Goal: Task Accomplishment & Management: Manage account settings

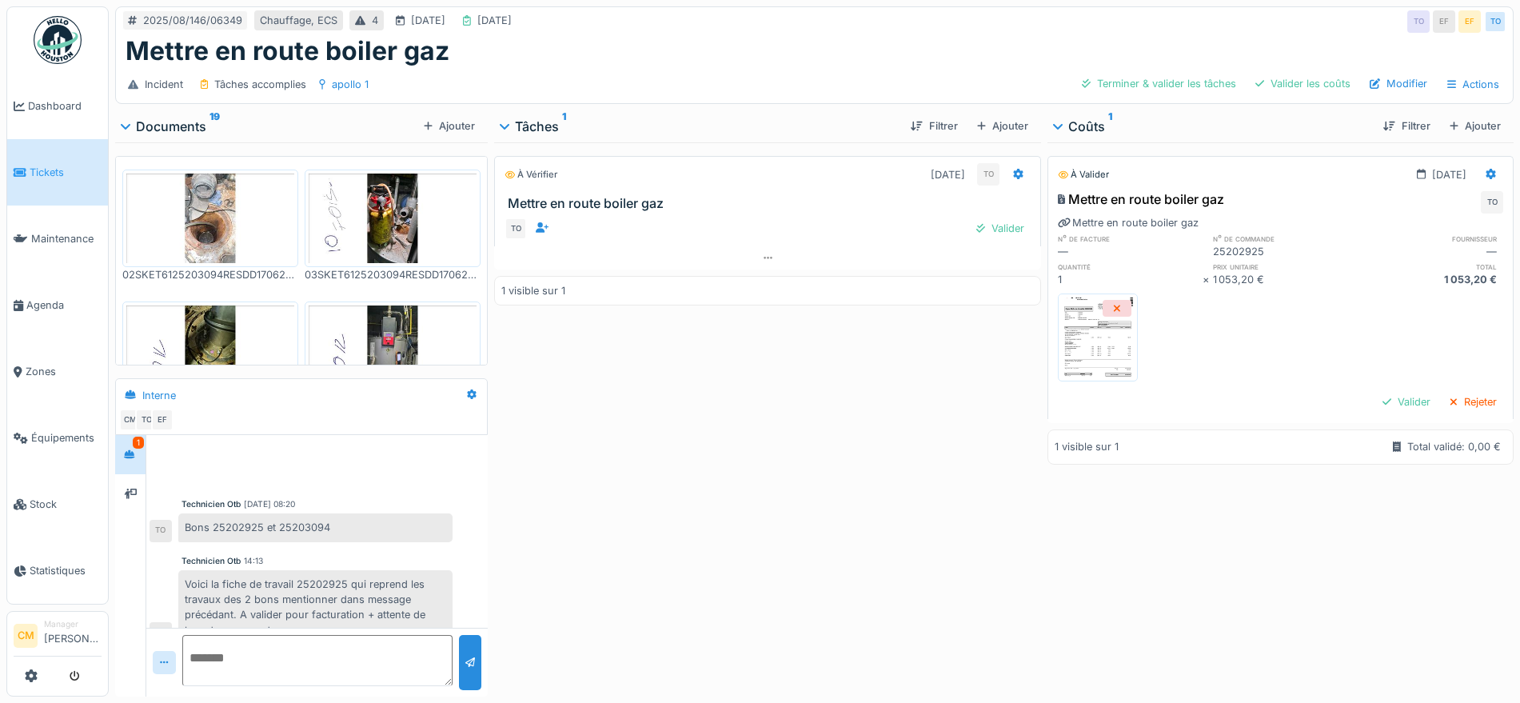
scroll to position [24, 0]
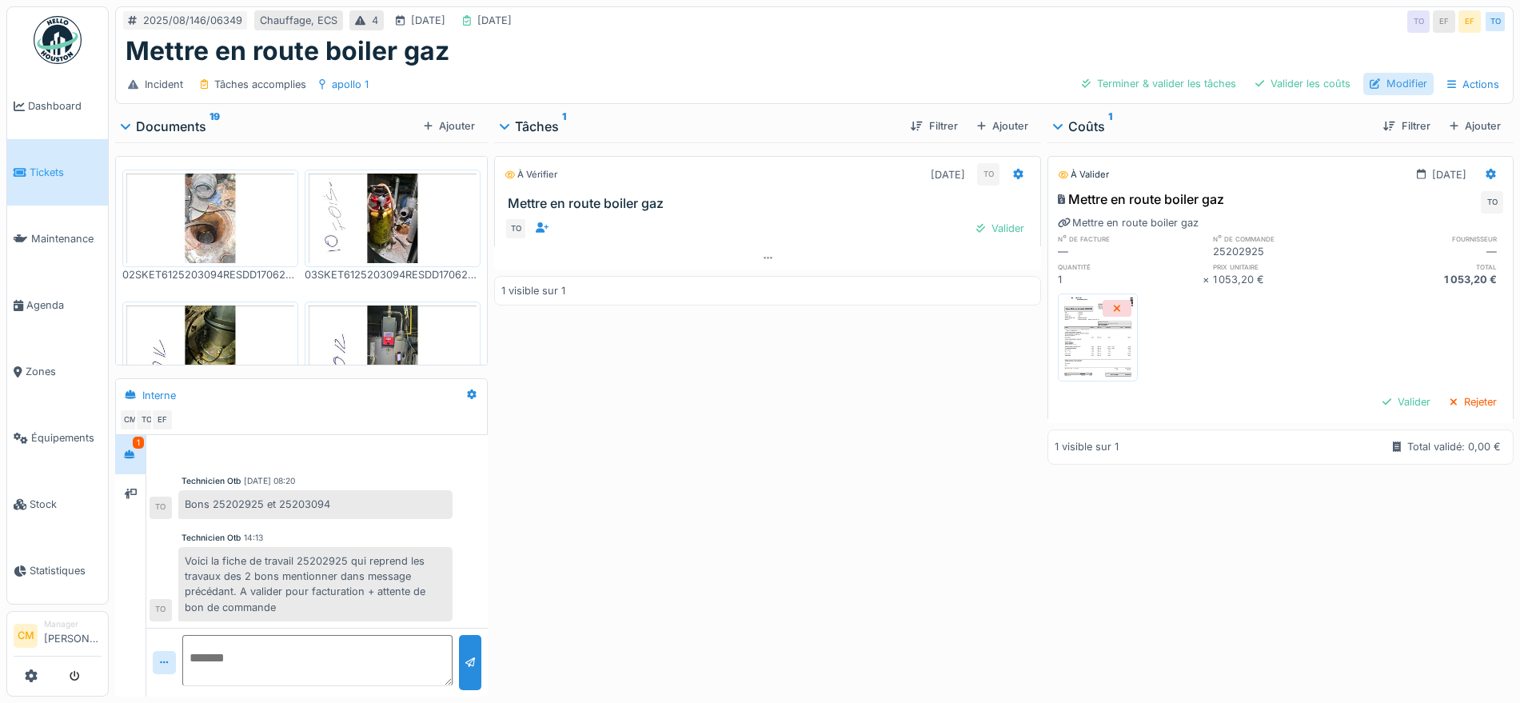
click at [1388, 79] on div "Modifier" at bounding box center [1398, 84] width 70 height 22
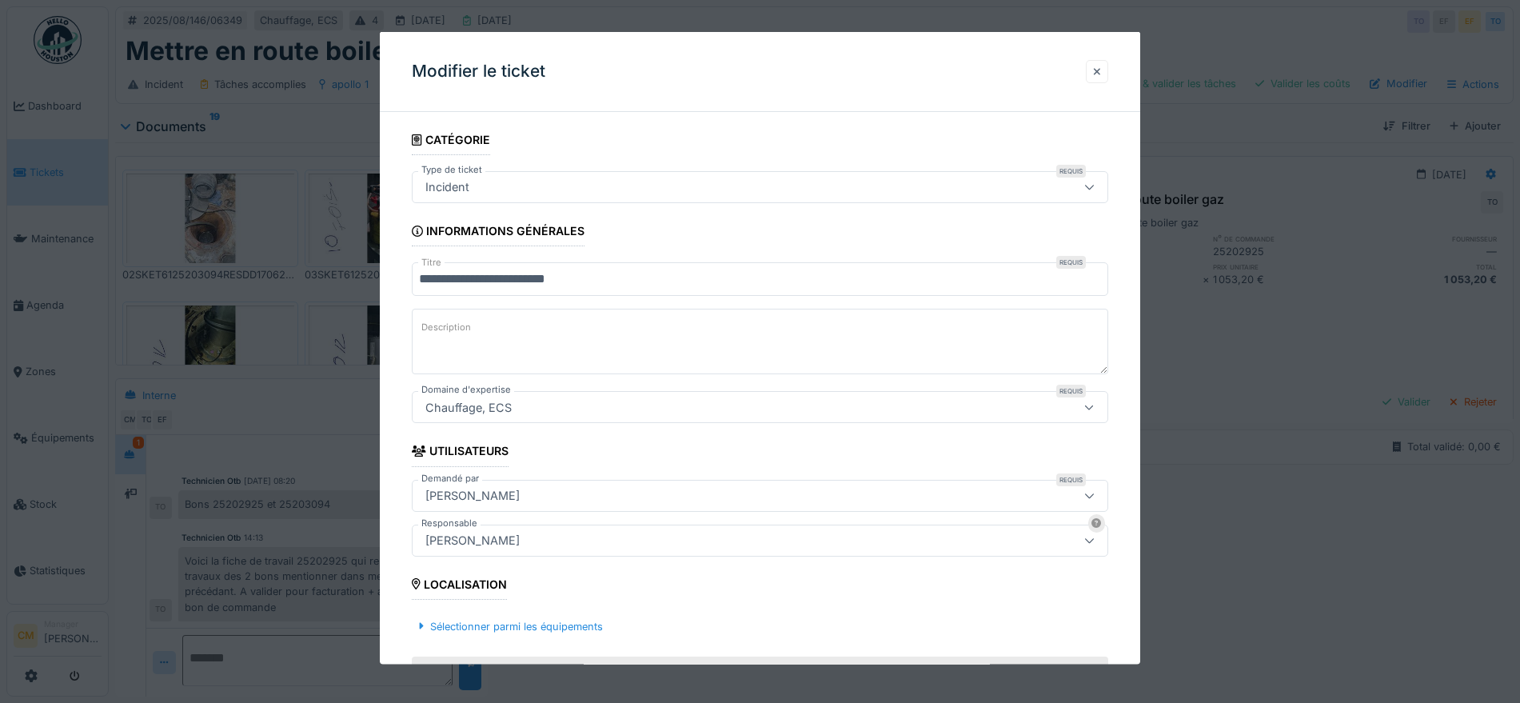
click at [1101, 67] on div at bounding box center [1097, 70] width 8 height 15
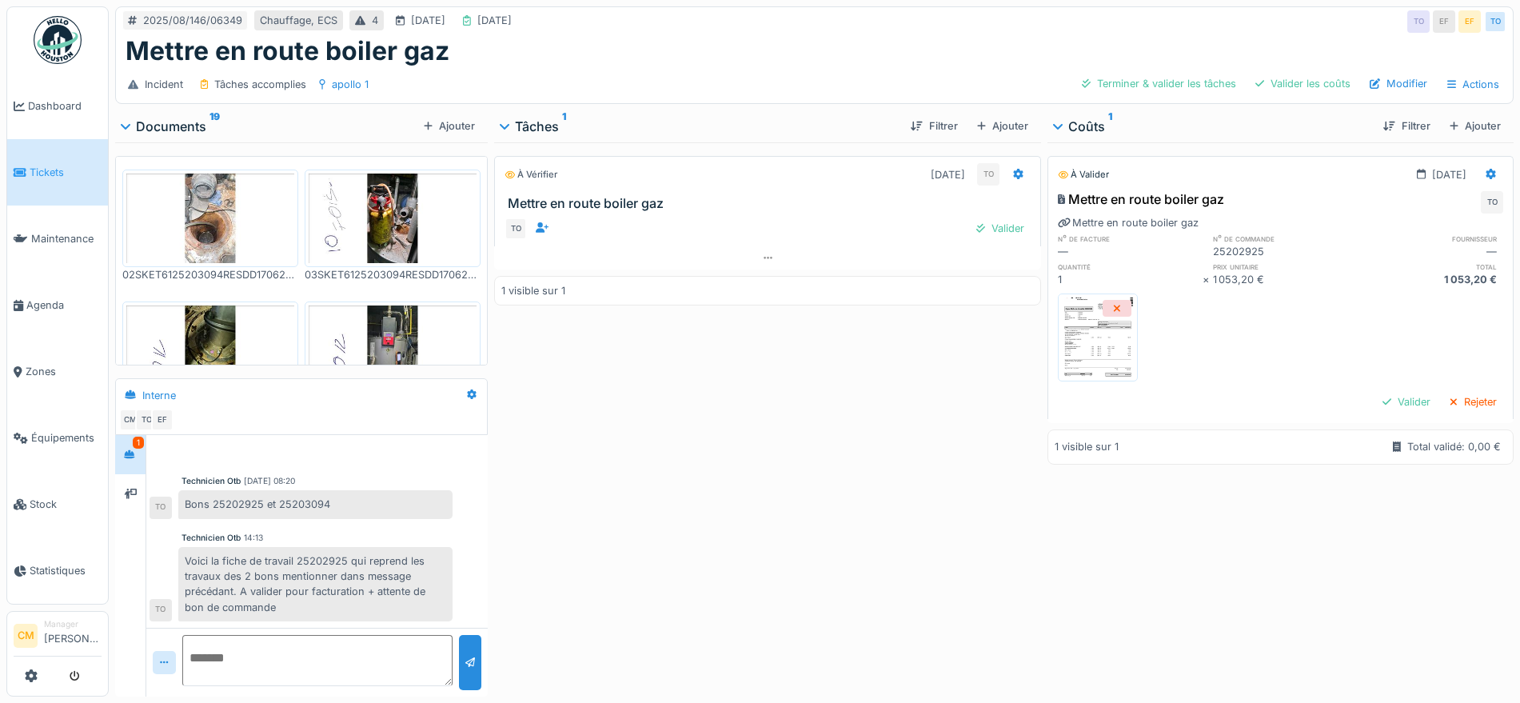
scroll to position [15, 0]
click at [218, 201] on img at bounding box center [210, 218] width 168 height 90
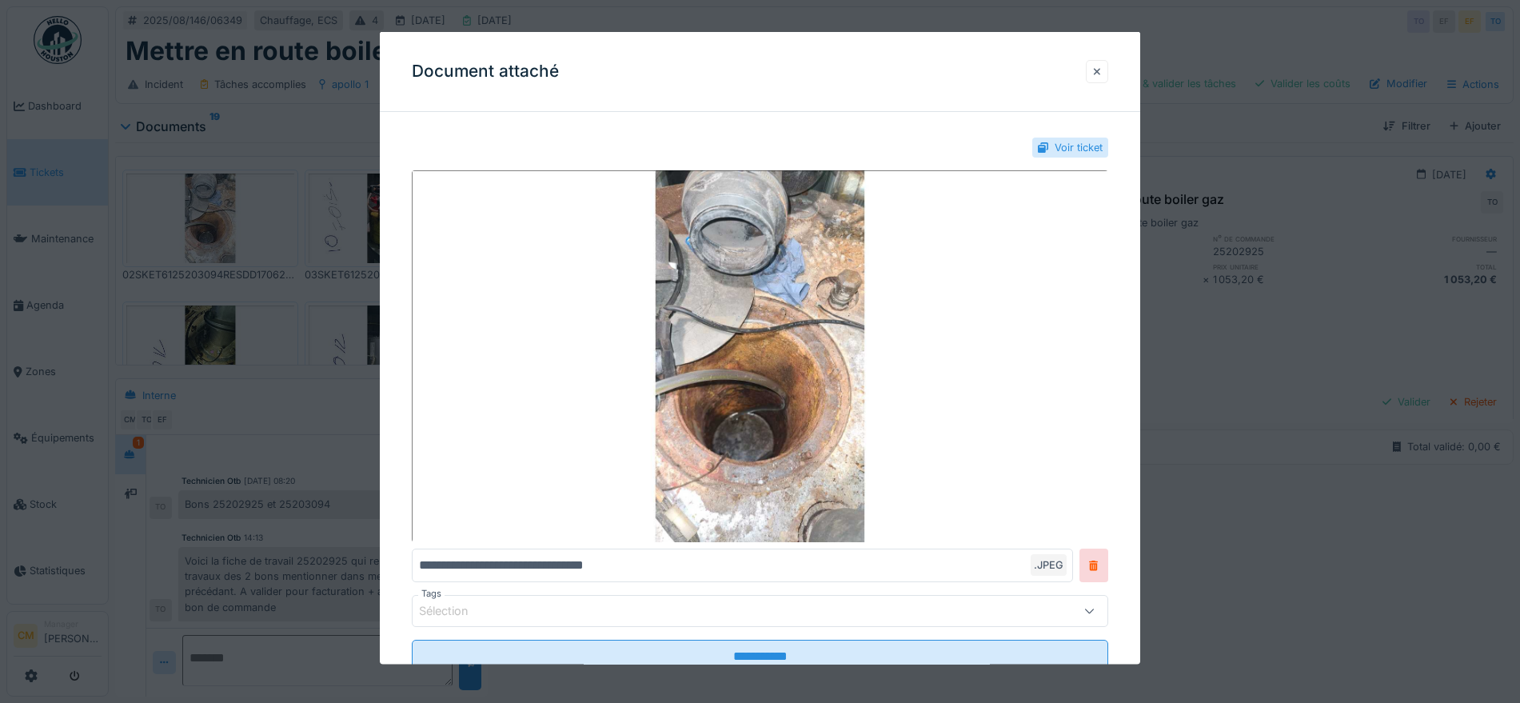
click at [1101, 66] on div at bounding box center [1097, 70] width 8 height 15
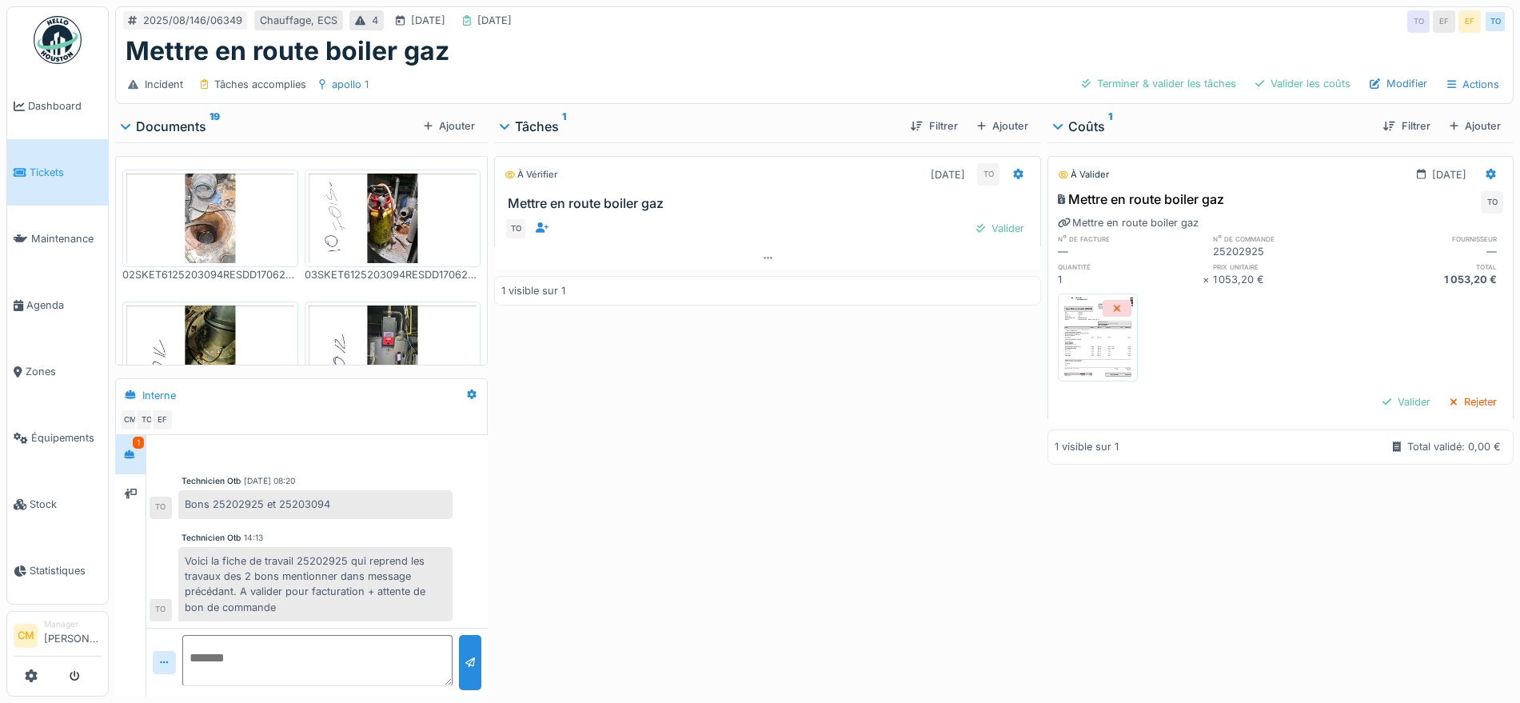
click at [369, 202] on img at bounding box center [393, 218] width 168 height 90
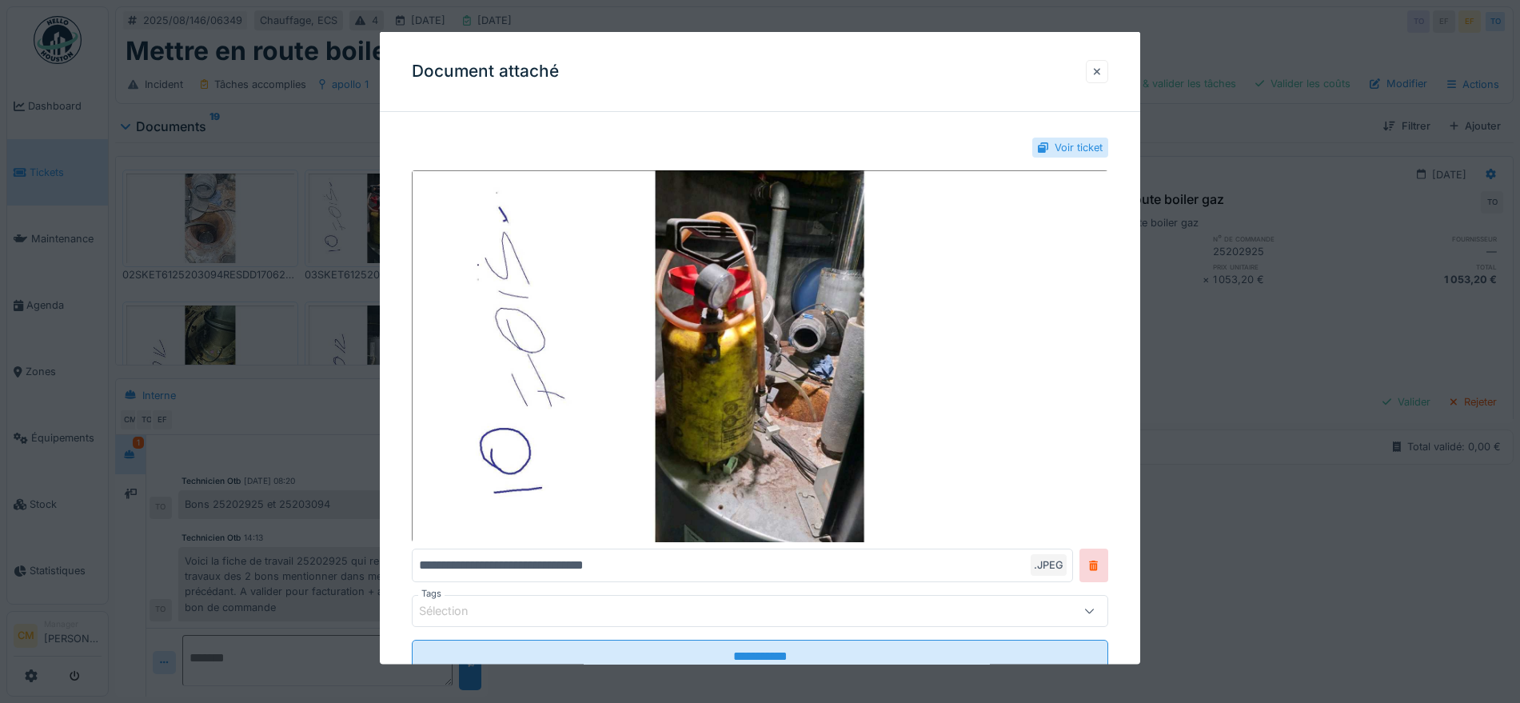
click at [1101, 71] on div at bounding box center [1097, 70] width 8 height 15
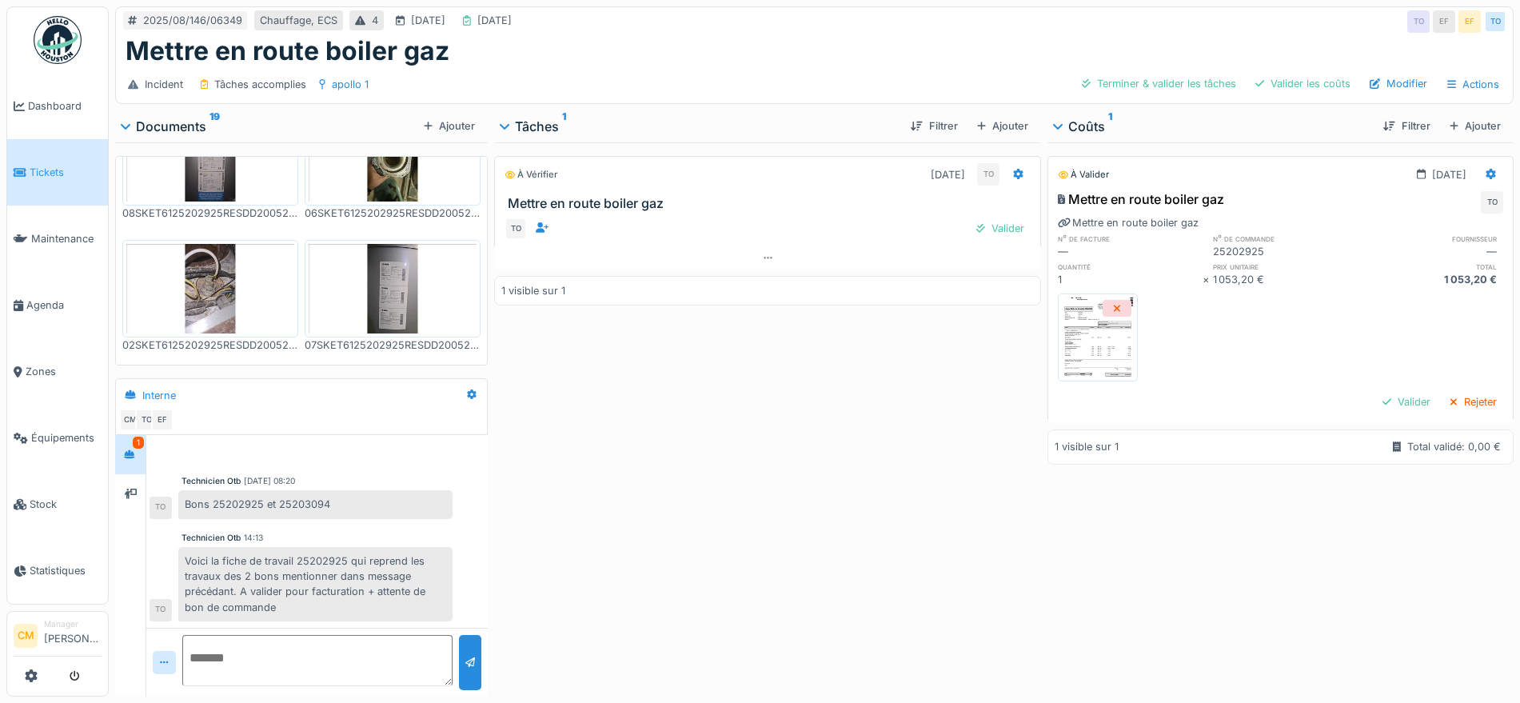
scroll to position [1071, 0]
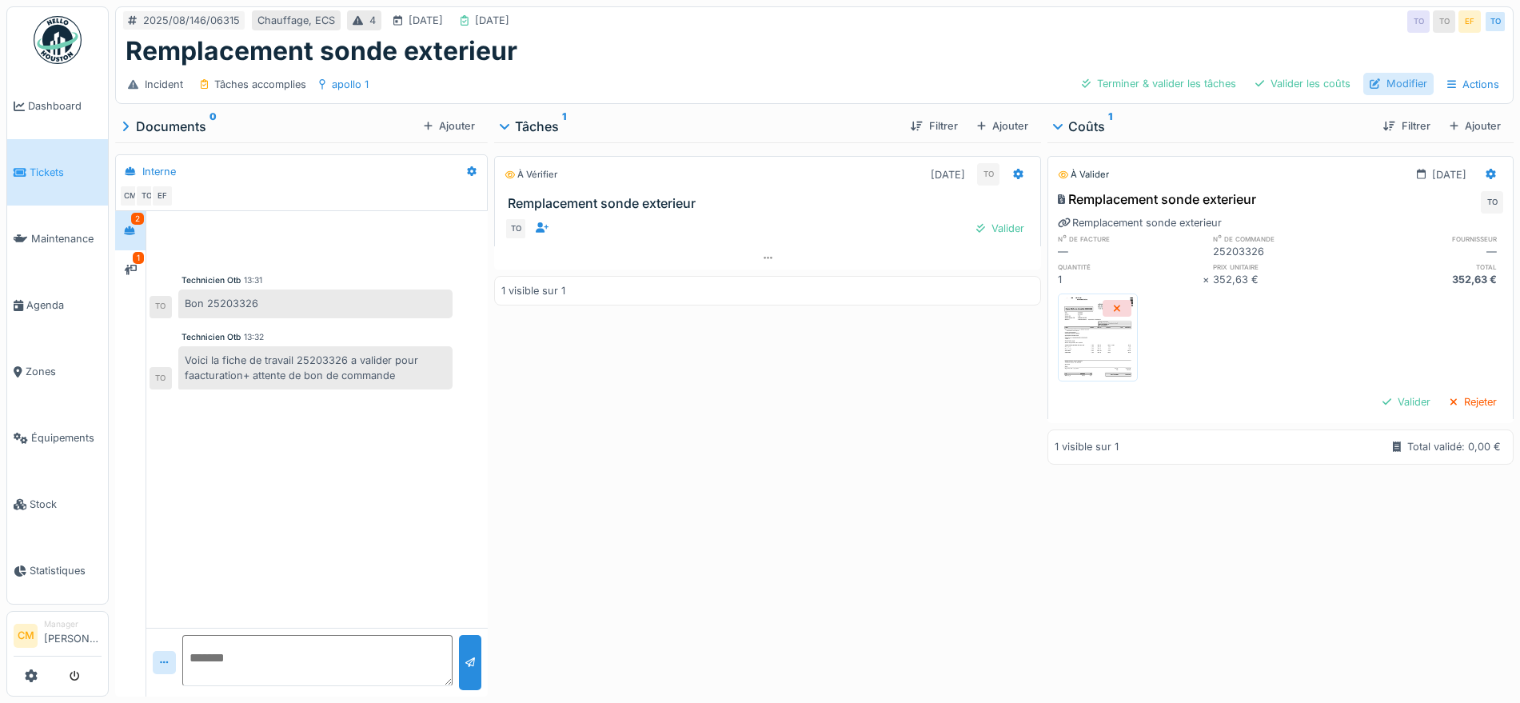
click at [1376, 85] on div "Modifier" at bounding box center [1398, 84] width 70 height 22
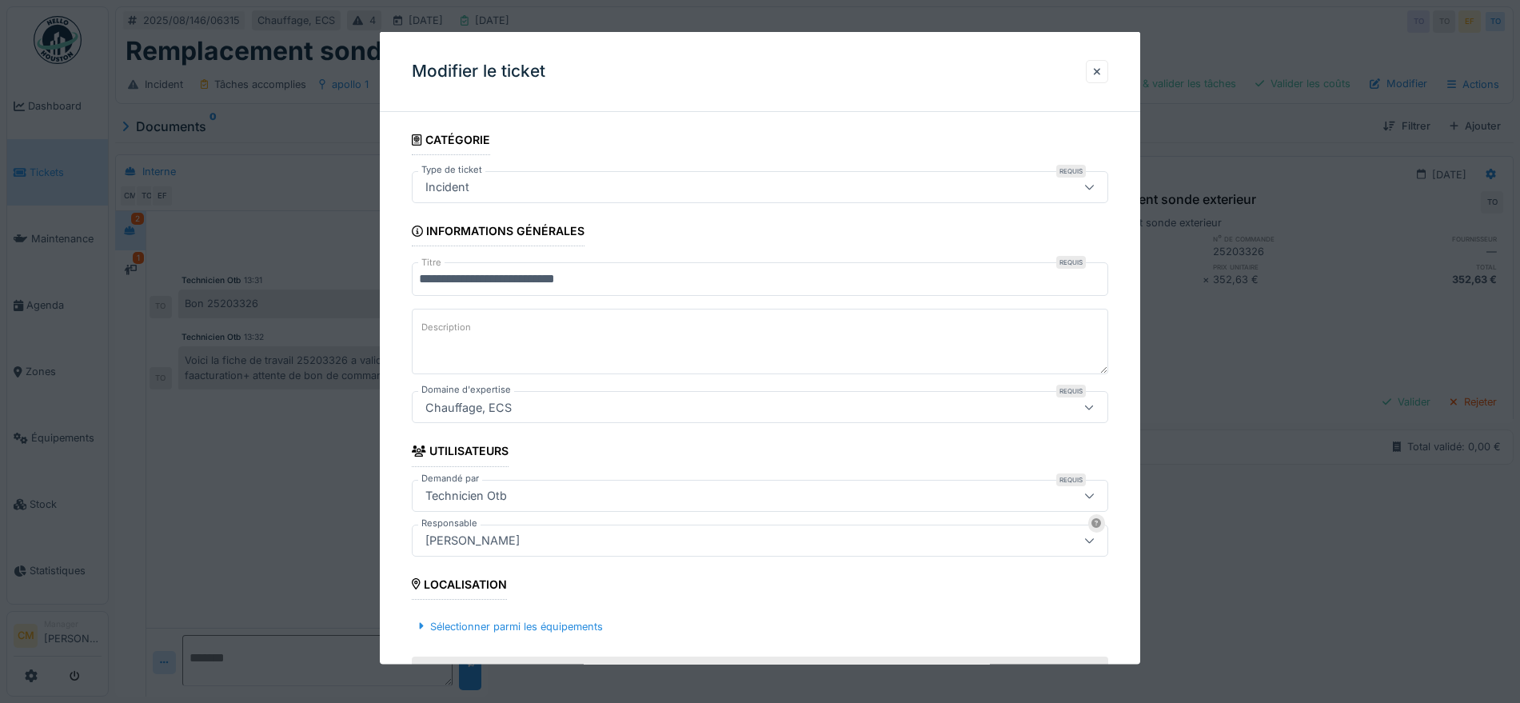
click at [1279, 26] on div at bounding box center [760, 351] width 1520 height 703
